Goal: Navigation & Orientation: Understand site structure

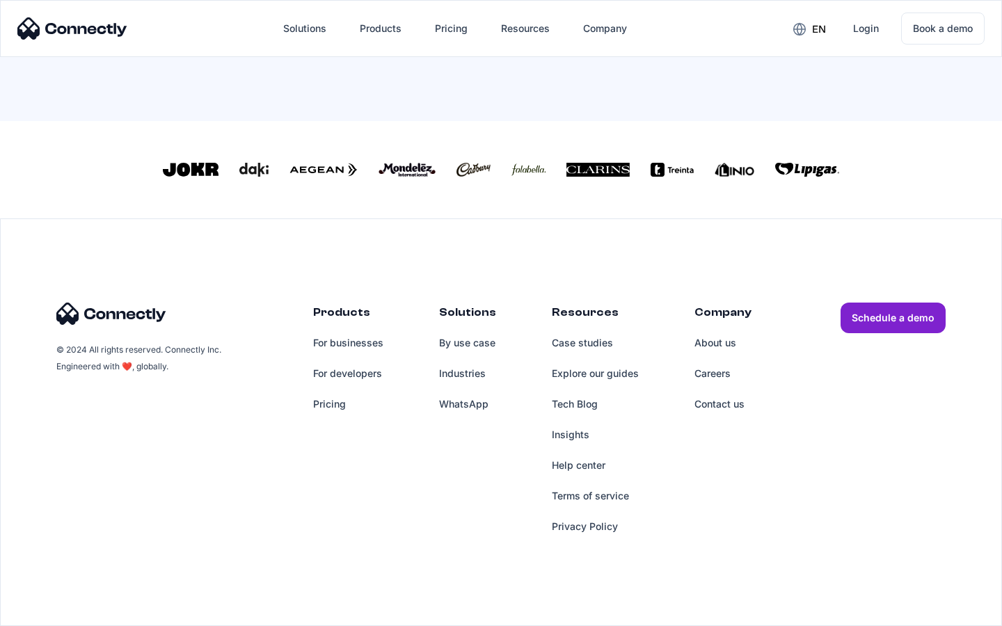
scroll to position [610, 0]
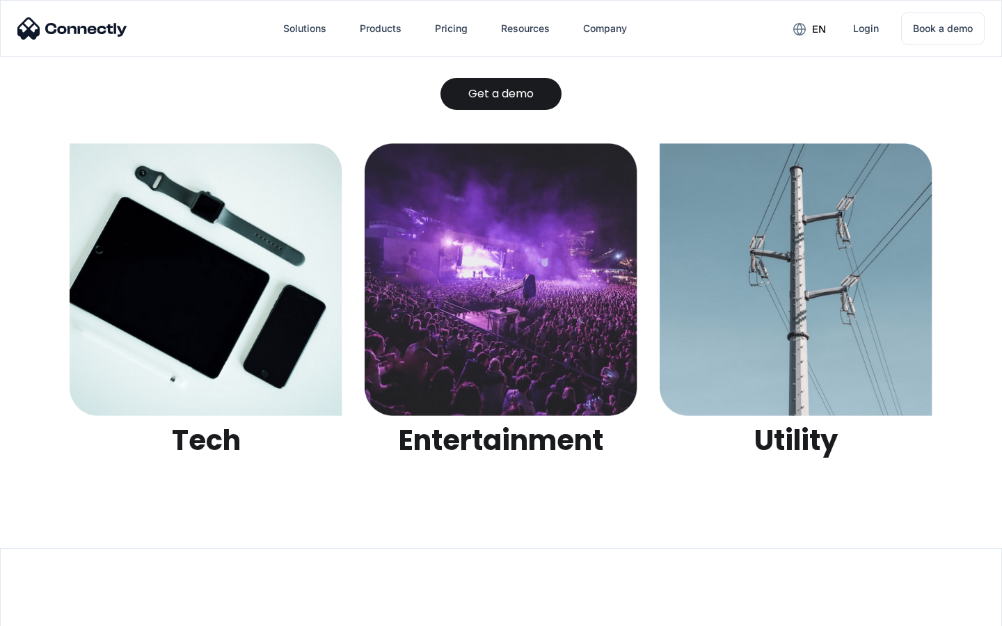
scroll to position [4388, 0]
